Goal: Leave review/rating: Leave review/rating

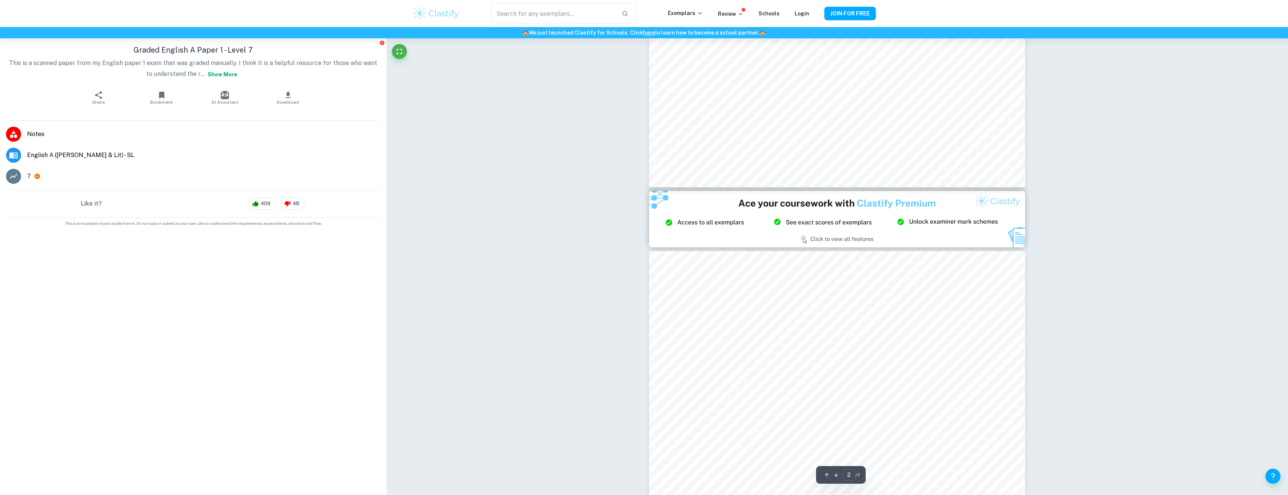
type input "3"
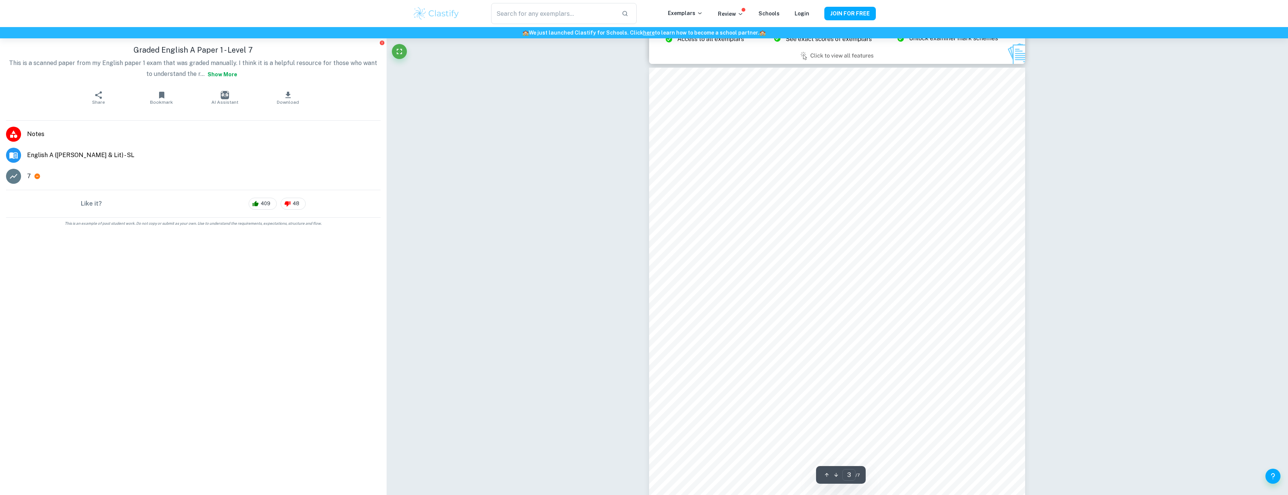
scroll to position [1206, 0]
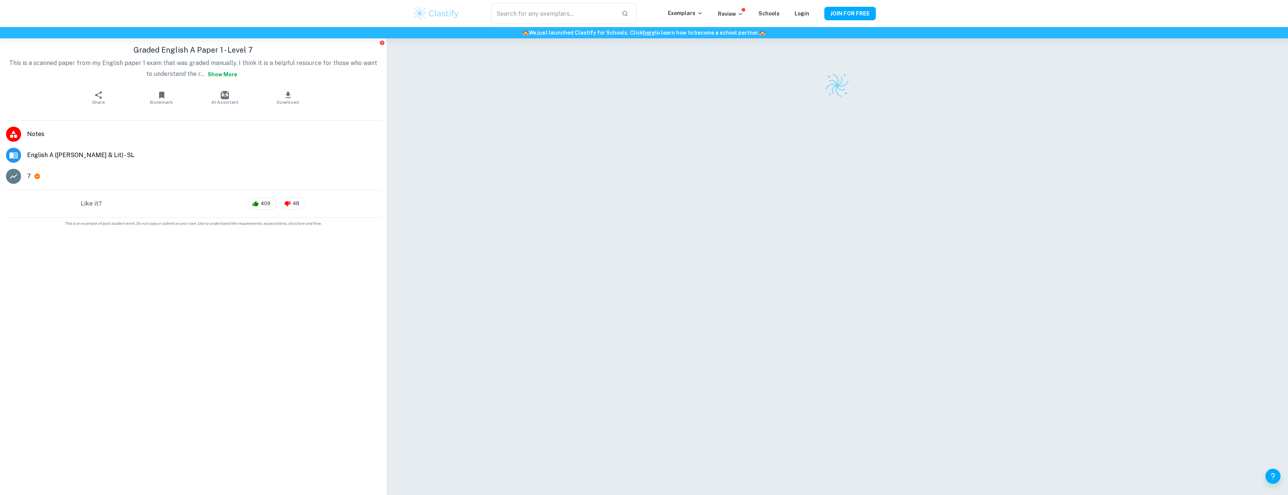
click at [221, 75] on button "Show more" at bounding box center [223, 75] width 36 height 14
click at [251, 75] on button "Show less" at bounding box center [255, 75] width 34 height 14
click at [211, 75] on button "Show more" at bounding box center [223, 75] width 36 height 14
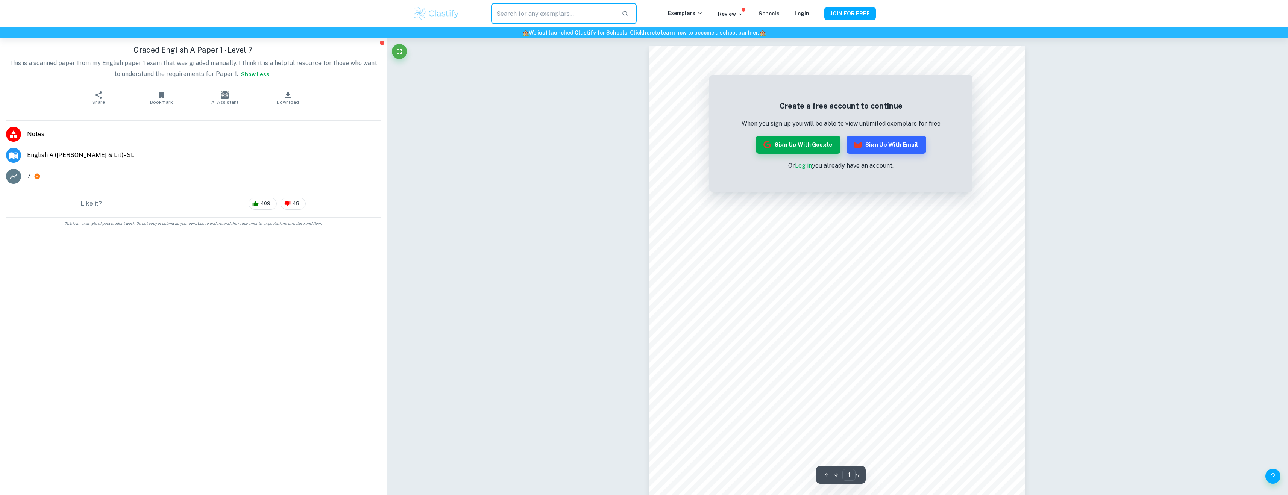
click at [546, 11] on input "text" at bounding box center [553, 13] width 124 height 21
type input "language and literature paper 1"
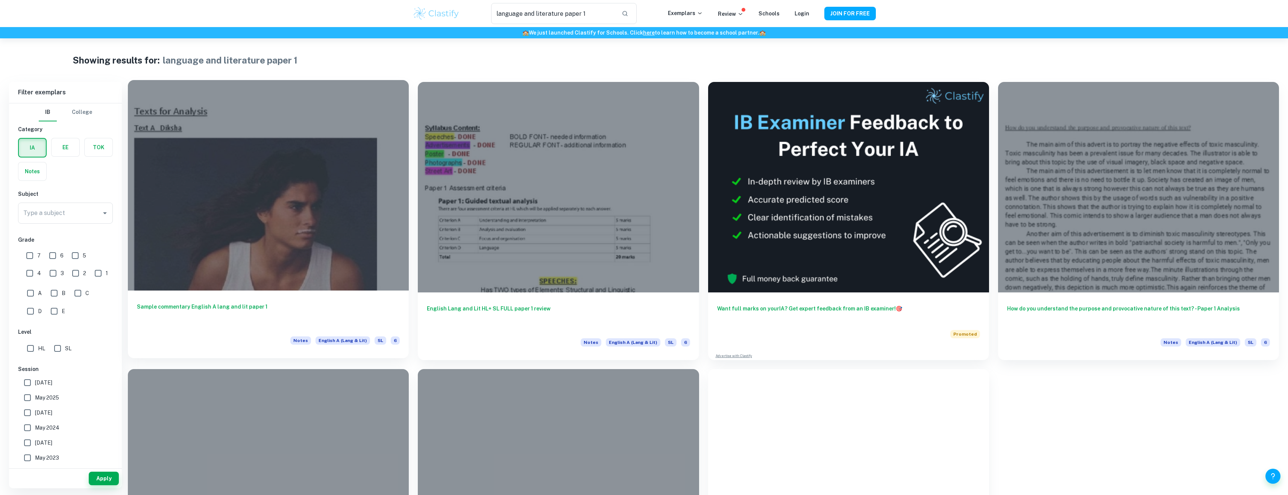
click at [364, 177] on div at bounding box center [268, 185] width 281 height 211
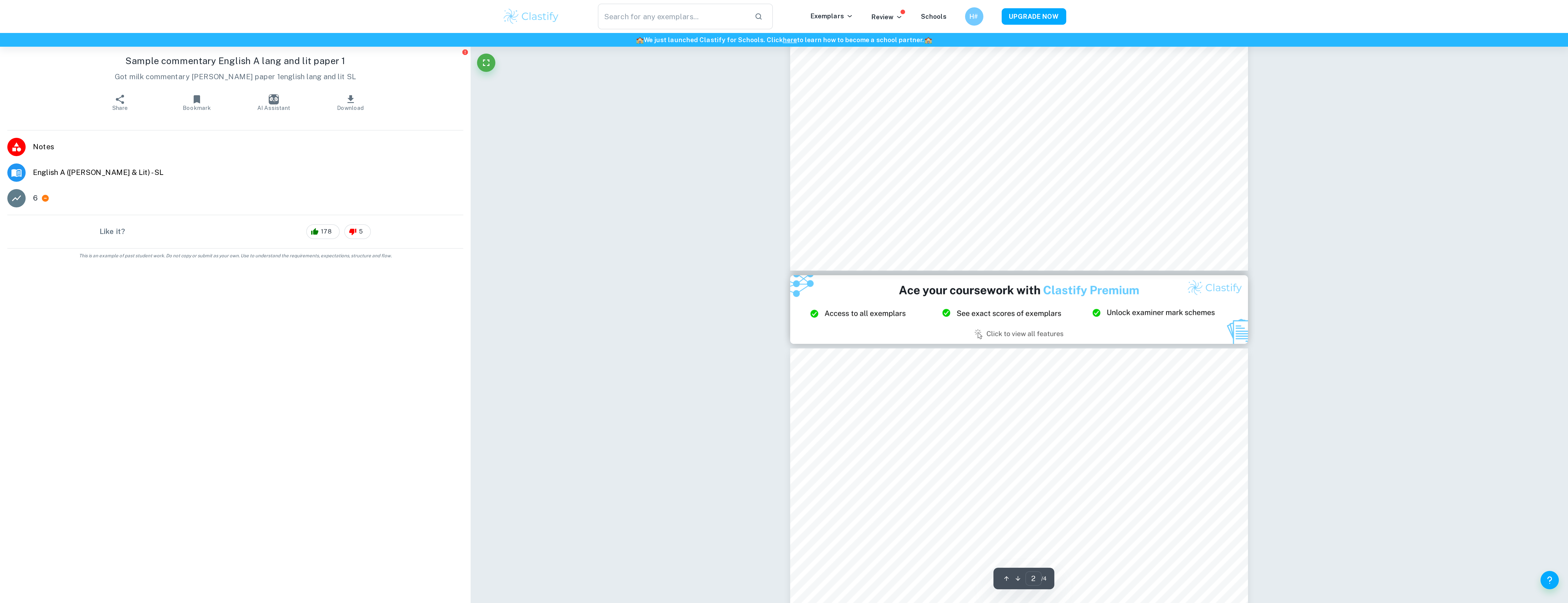
scroll to position [481, 0]
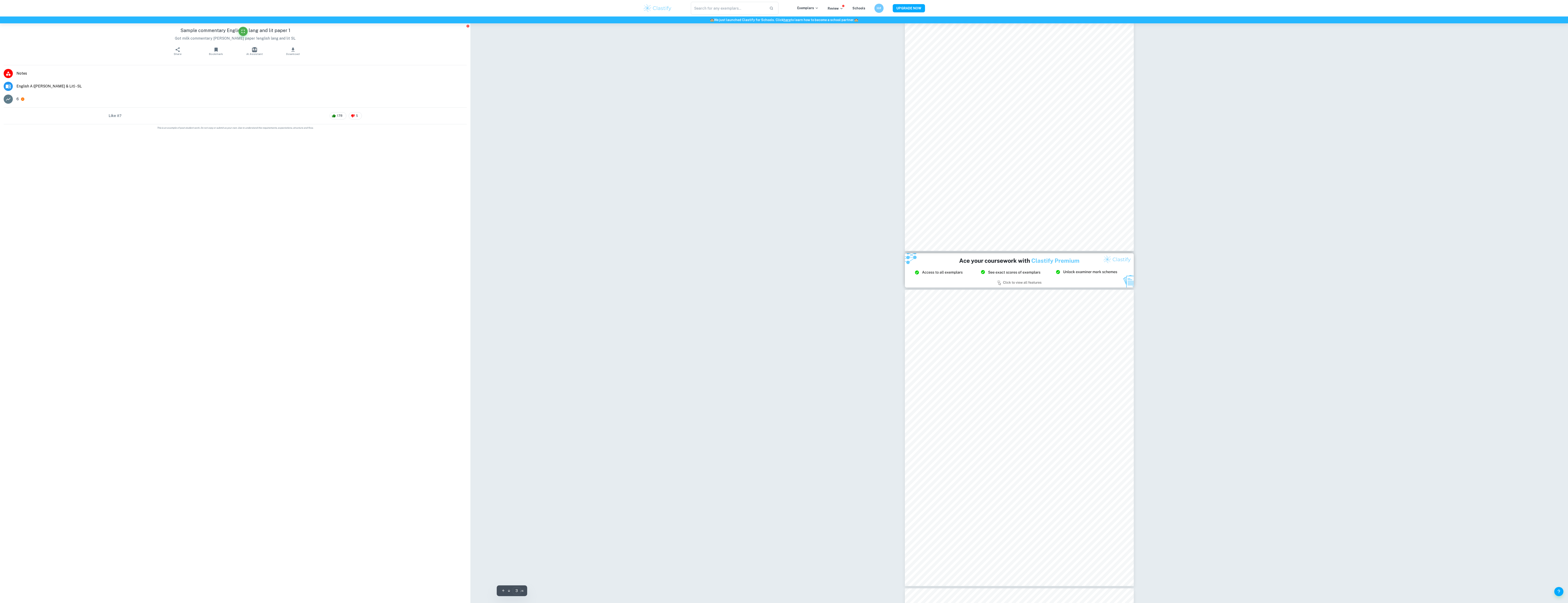
type input "2"
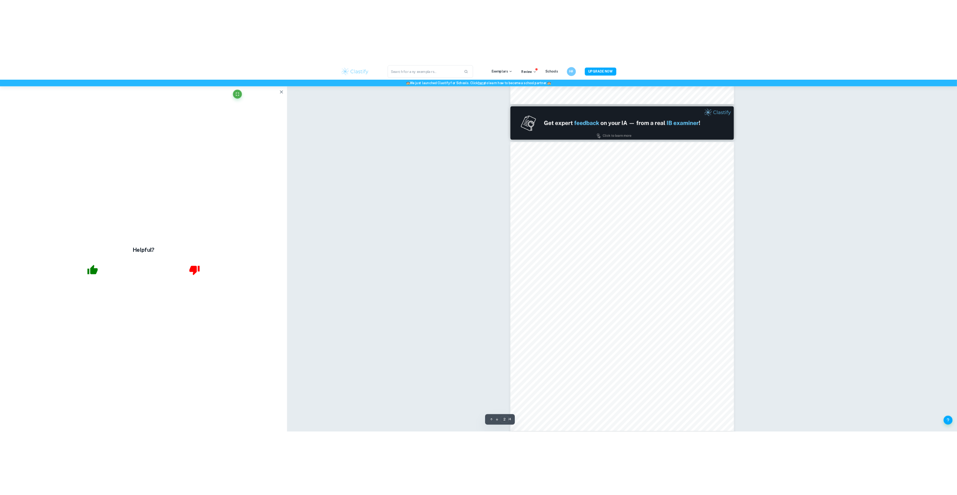
scroll to position [465, 0]
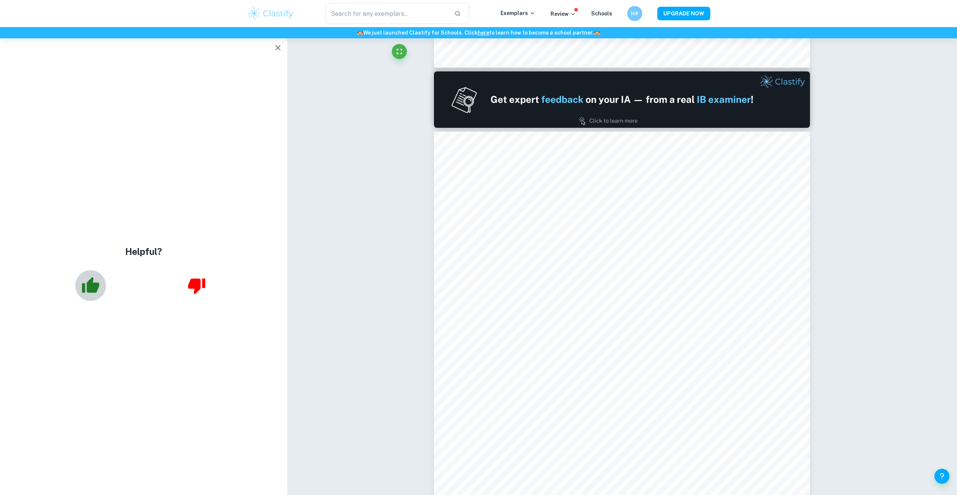
drag, startPoint x: 86, startPoint y: 279, endPoint x: 0, endPoint y: 292, distance: 87.1
click at [84, 279] on icon "button" at bounding box center [90, 285] width 19 height 19
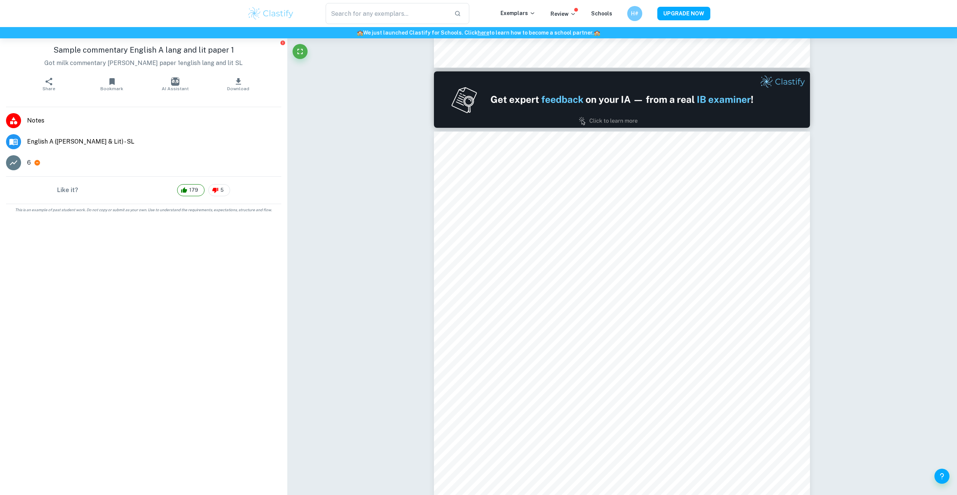
click at [41, 162] on div "6" at bounding box center [154, 162] width 254 height 9
click at [38, 162] on icon at bounding box center [38, 163] width 6 height 6
click at [18, 162] on icon at bounding box center [13, 162] width 9 height 9
click at [12, 163] on icon at bounding box center [13, 162] width 9 height 9
drag, startPoint x: 9, startPoint y: 166, endPoint x: 19, endPoint y: 165, distance: 10.6
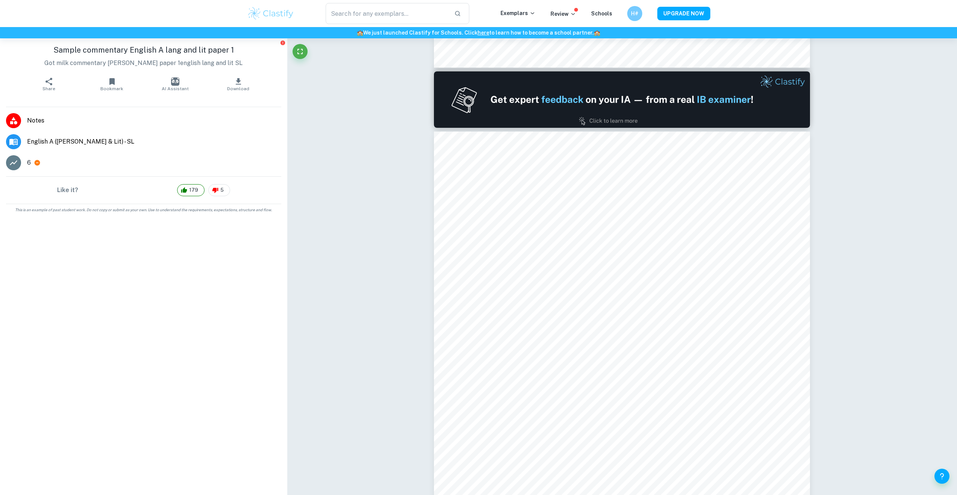
click at [9, 167] on div at bounding box center [13, 162] width 15 height 15
click at [19, 165] on div at bounding box center [13, 162] width 15 height 15
drag, startPoint x: 49, startPoint y: 198, endPoint x: 35, endPoint y: 211, distance: 18.6
click at [48, 199] on div "Like it? 179 5" at bounding box center [143, 190] width 287 height 27
click at [35, 211] on span "This is an example of past student work. Do not copy or submit as your own. Use…" at bounding box center [143, 210] width 281 height 6
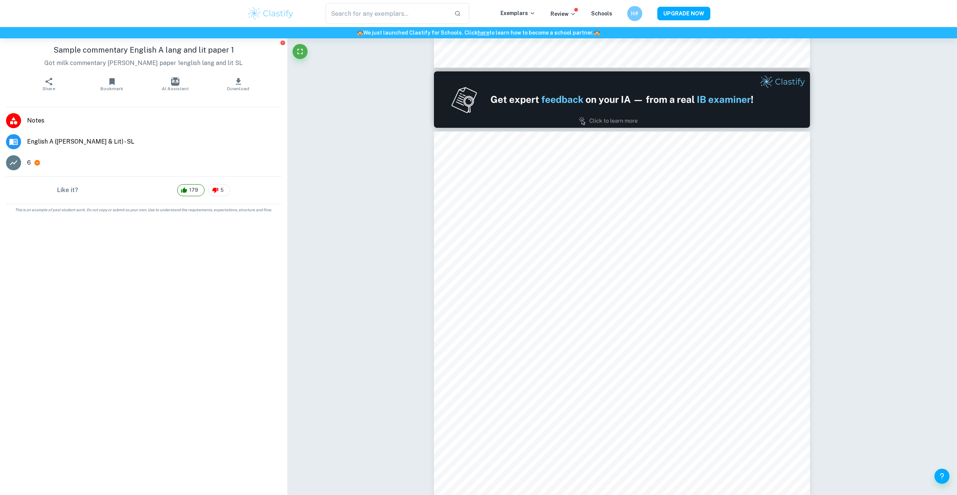
drag, startPoint x: 36, startPoint y: 196, endPoint x: 38, endPoint y: 199, distance: 3.9
click at [36, 198] on div "Like it? 179 5" at bounding box center [143, 190] width 287 height 27
drag, startPoint x: 32, startPoint y: 202, endPoint x: 28, endPoint y: 203, distance: 4.7
click at [30, 202] on div "Like it? 179 5" at bounding box center [143, 190] width 287 height 27
click at [28, 203] on div "Like it? 179 5" at bounding box center [143, 190] width 287 height 27
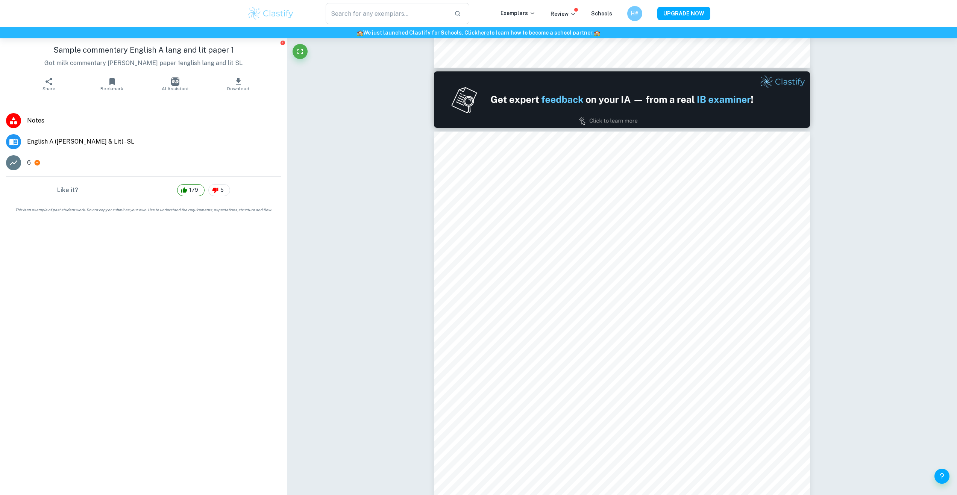
drag, startPoint x: 24, startPoint y: 203, endPoint x: 15, endPoint y: 203, distance: 9.8
click at [23, 203] on div "Like it? 179 5" at bounding box center [143, 190] width 287 height 27
